Goal: Task Accomplishment & Management: Manage account settings

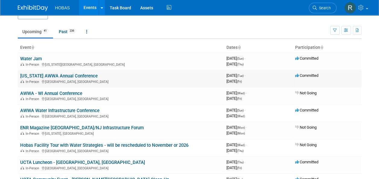
scroll to position [14, 0]
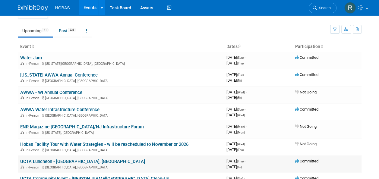
click at [61, 159] on link "UCTA Luncheon - Austin, TX" at bounding box center [82, 161] width 125 height 5
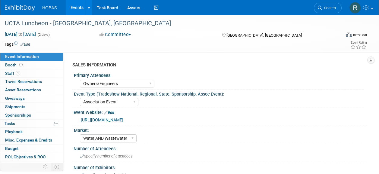
select select "Owners/Engineers"
select select "Association Event"
select select "Water AND Wastewater"
select select "Attending only"
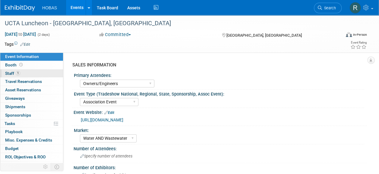
click at [13, 72] on span "Staff 1" at bounding box center [12, 73] width 15 height 5
